Goal: Information Seeking & Learning: Learn about a topic

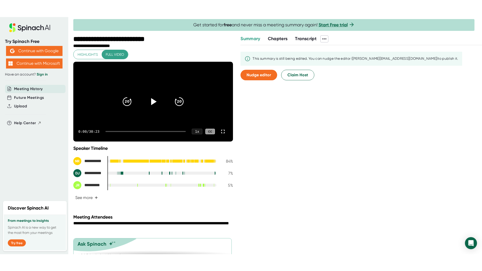
scroll to position [25, 0]
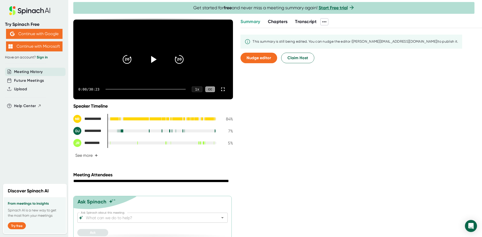
click at [279, 20] on span "Chapters" at bounding box center [278, 22] width 20 height 6
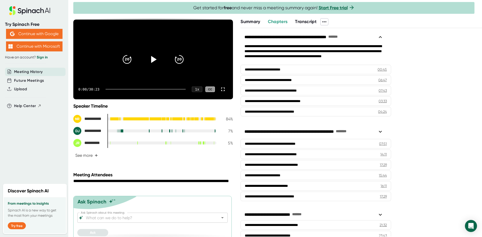
click at [305, 22] on span "Transcript" at bounding box center [306, 22] width 22 height 6
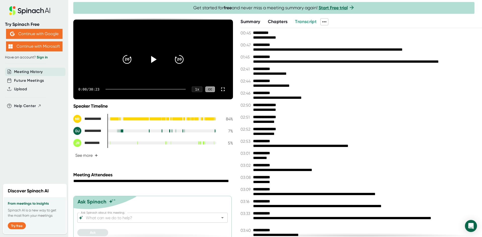
click at [278, 21] on span "Chapters" at bounding box center [278, 22] width 20 height 6
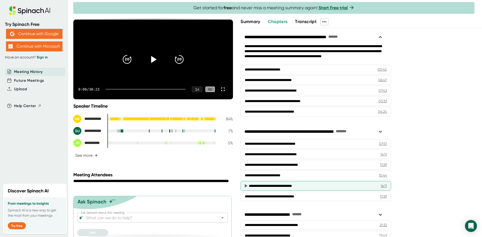
click at [308, 185] on div "**********" at bounding box center [311, 186] width 124 height 5
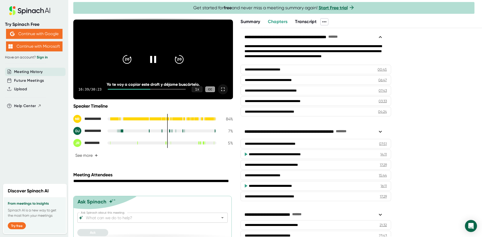
click at [220, 92] on icon at bounding box center [223, 89] width 6 height 6
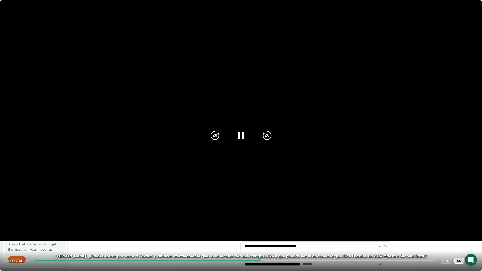
click at [471, 237] on icon at bounding box center [472, 261] width 4 height 4
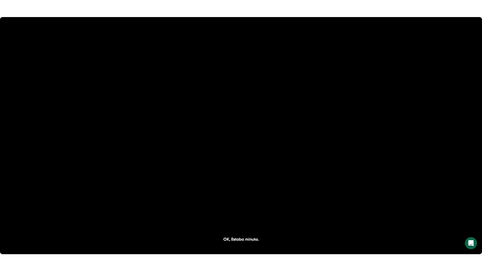
scroll to position [61, 0]
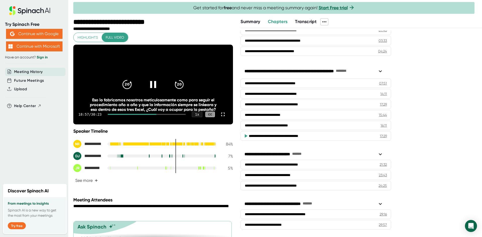
drag, startPoint x: 219, startPoint y: 122, endPoint x: 219, endPoint y: 144, distance: 21.8
click at [220, 118] on icon at bounding box center [223, 114] width 6 height 6
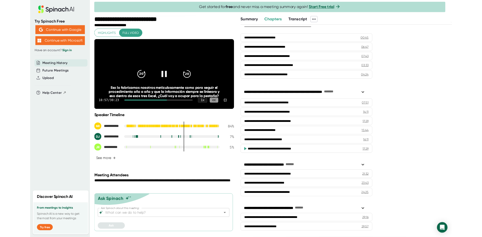
scroll to position [27, 0]
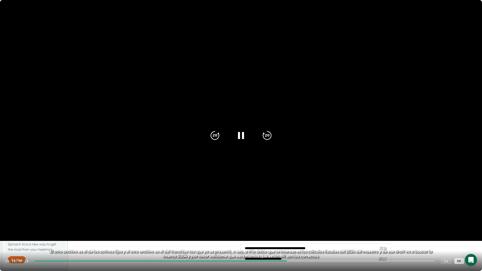
drag, startPoint x: 473, startPoint y: 258, endPoint x: 473, endPoint y: 236, distance: 21.8
click at [473, 237] on div at bounding box center [472, 261] width 10 height 10
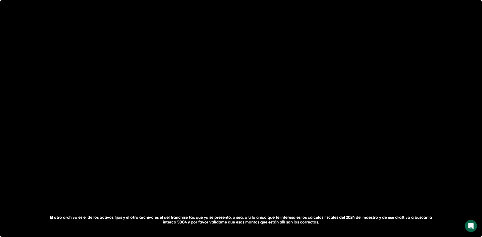
scroll to position [61, 0]
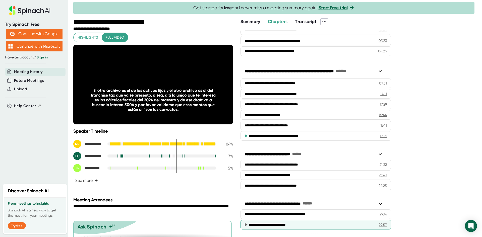
click at [295, 224] on div "**********" at bounding box center [310, 224] width 122 height 5
